Goal: Navigation & Orientation: Go to known website

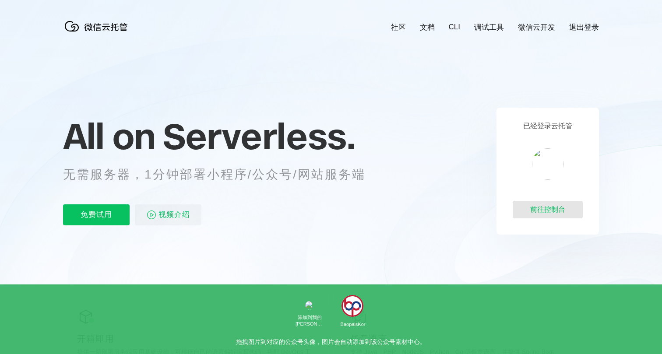
click at [549, 208] on div "前往控制台" at bounding box center [547, 210] width 70 height 18
